Goal: Navigation & Orientation: Find specific page/section

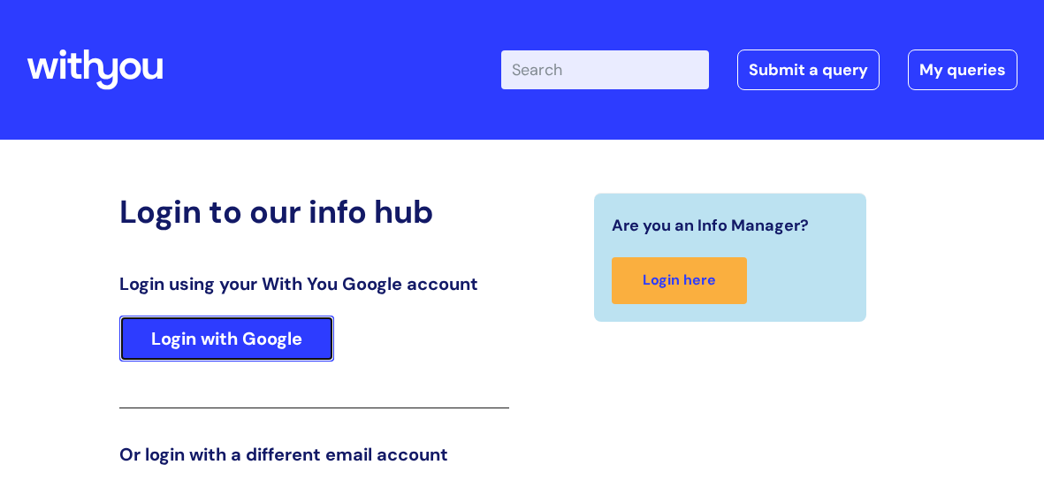
click at [190, 347] on link "Login with Google" at bounding box center [226, 339] width 215 height 46
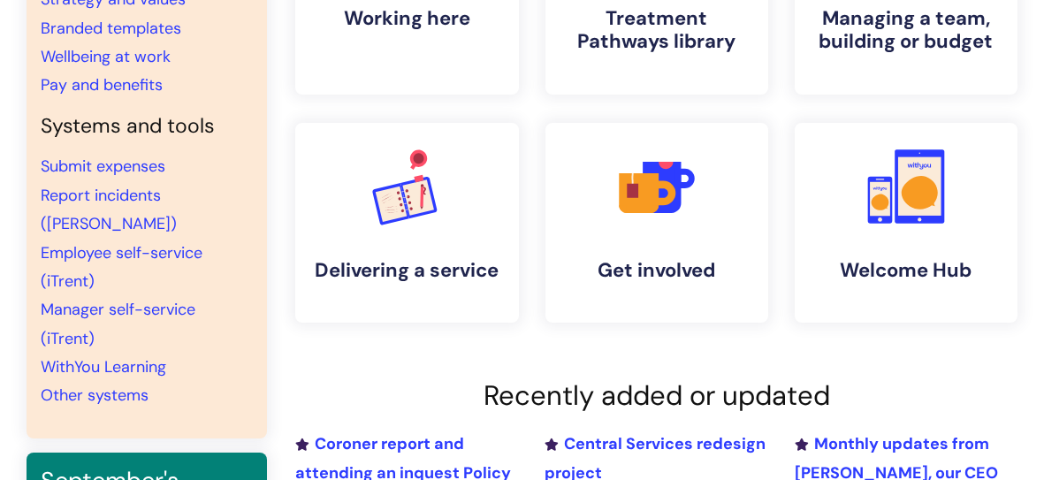
scroll to position [292, 0]
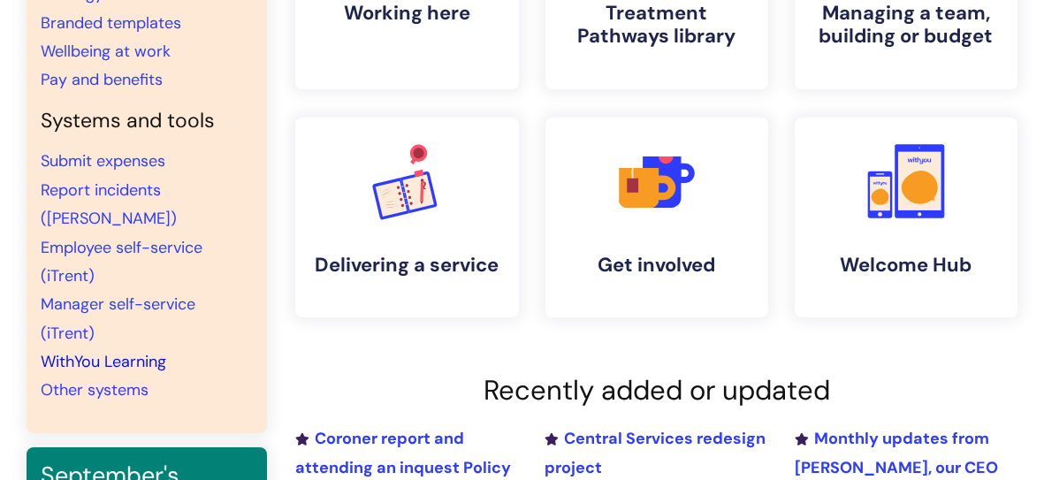
click at [158, 351] on link "WithYou Learning" at bounding box center [104, 361] width 126 height 21
